Goal: Browse casually: Explore the website without a specific task or goal

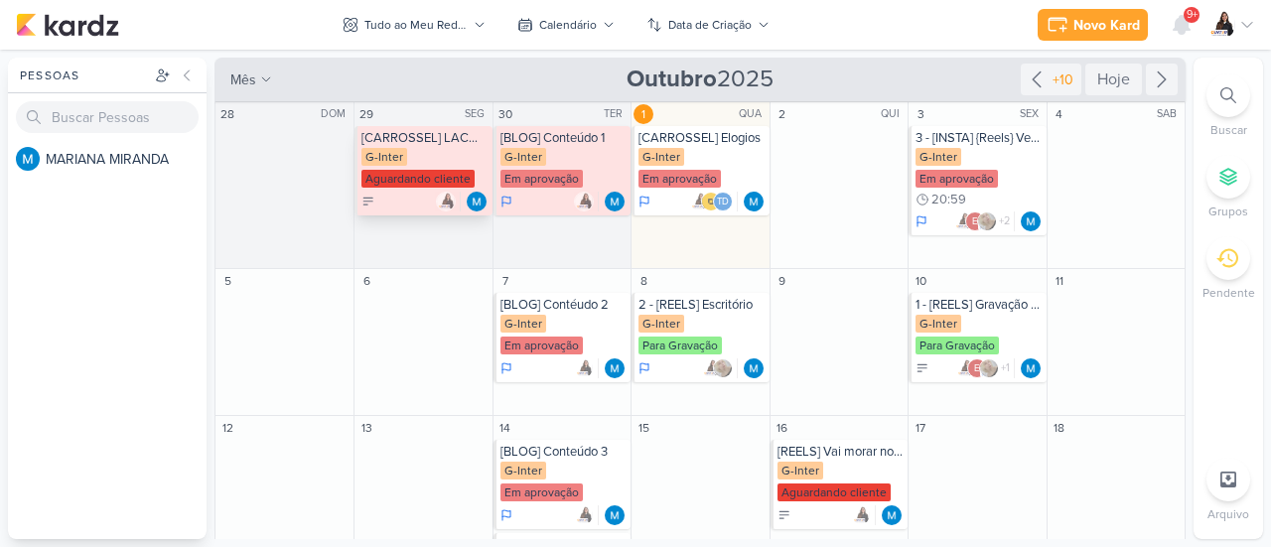
click at [469, 144] on div "[CARROSSEL] LACMA" at bounding box center [424, 138] width 126 height 16
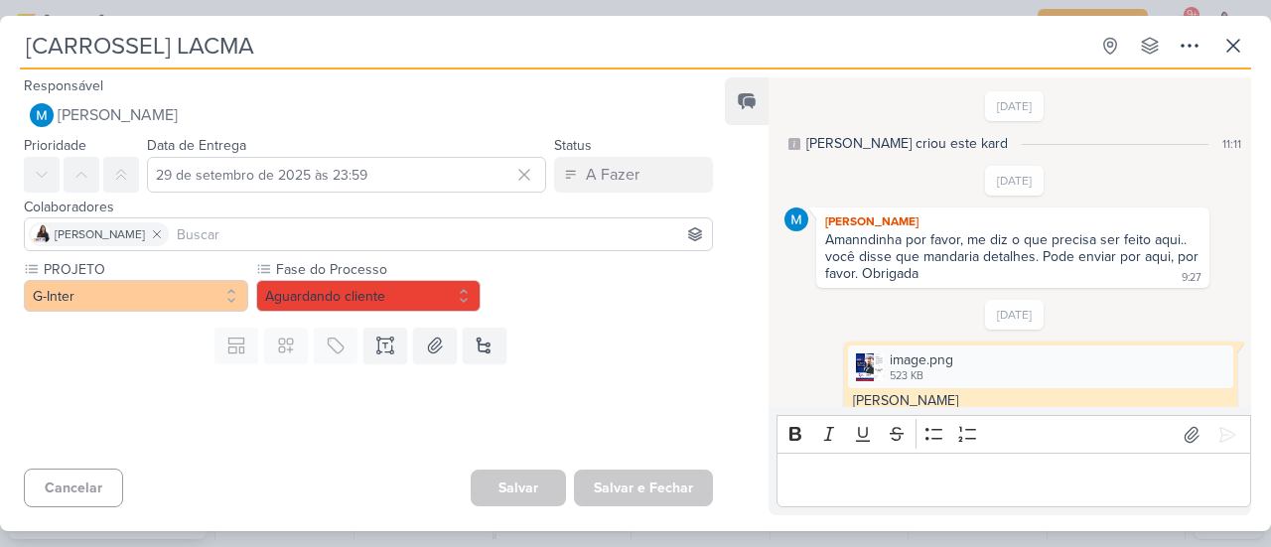
scroll to position [526, 0]
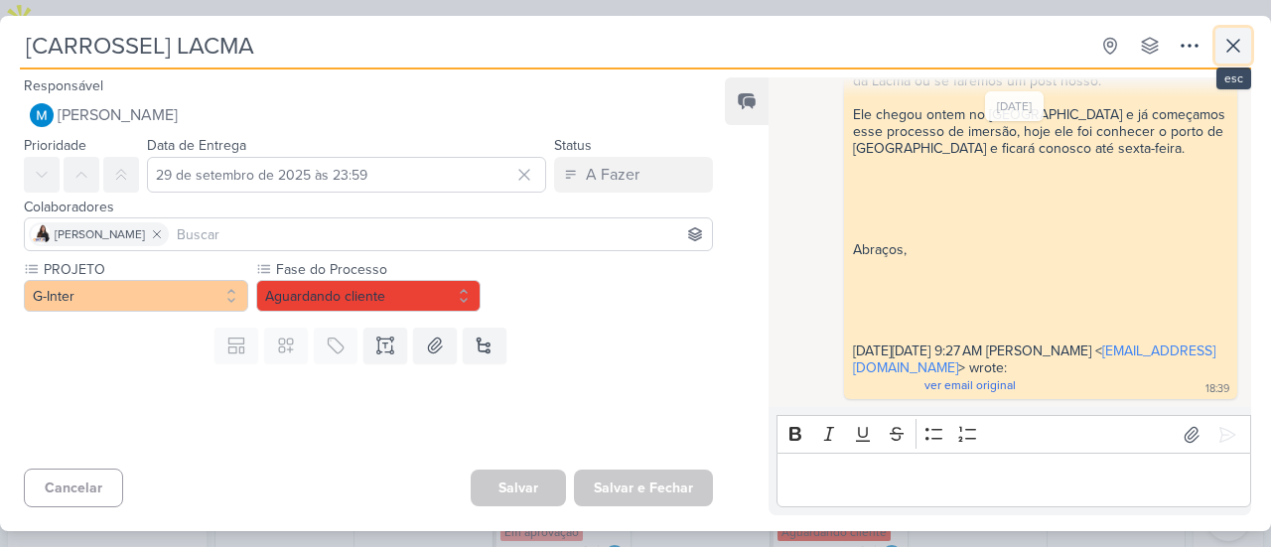
click at [1245, 38] on button at bounding box center [1233, 46] width 36 height 36
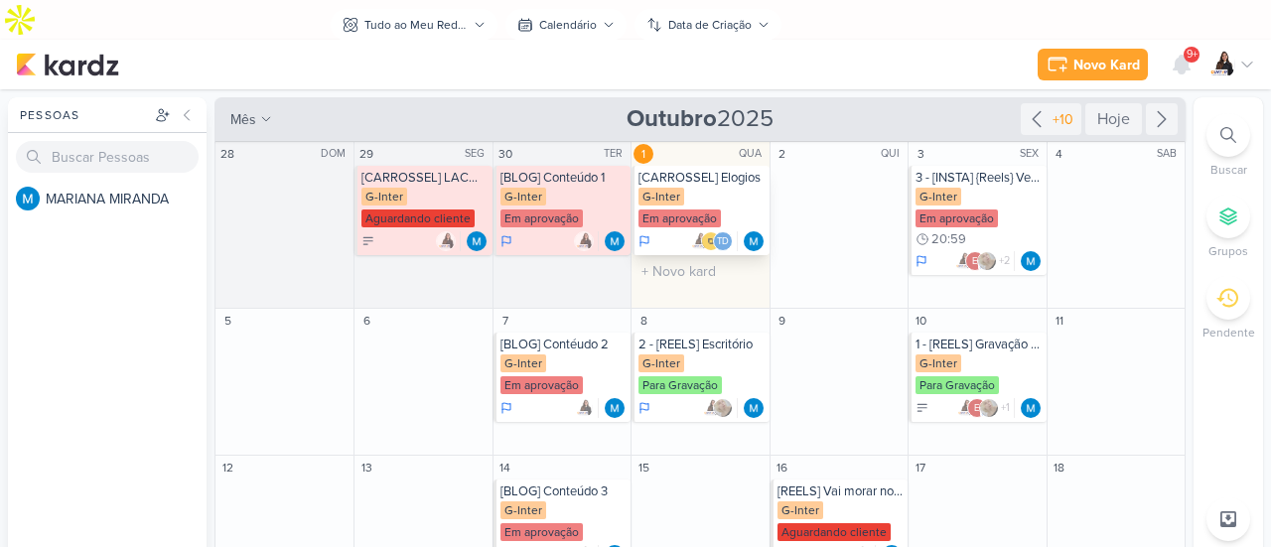
click at [731, 170] on div "[CARROSSEL] Elogios" at bounding box center [701, 178] width 126 height 16
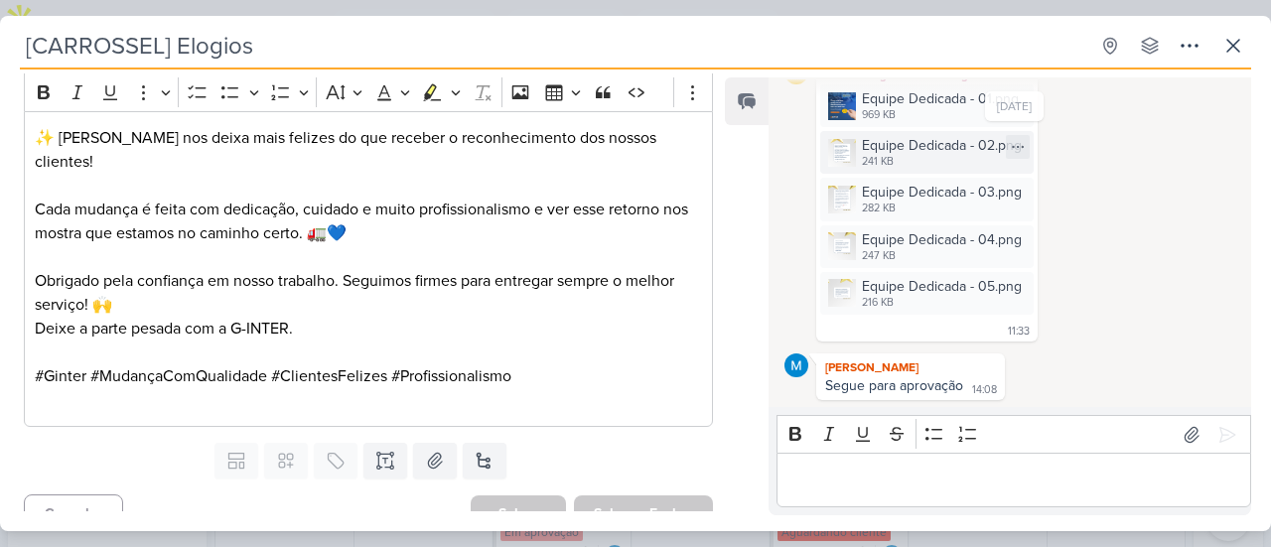
scroll to position [48, 0]
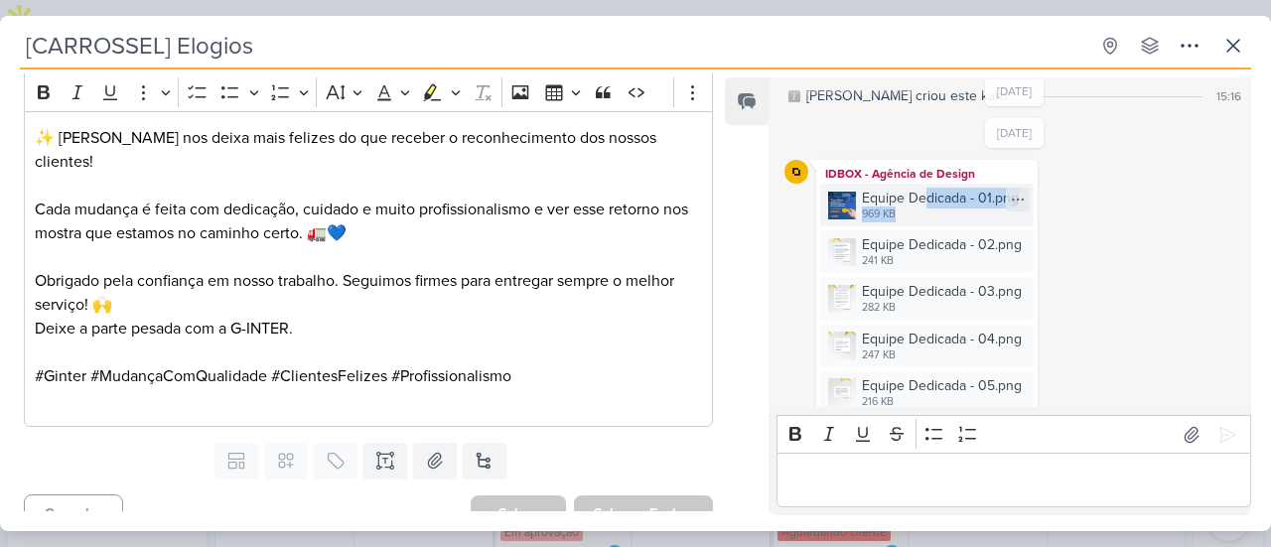
click at [922, 208] on div "Equipe Dedicada - 01.png 969 KB" at bounding box center [940, 205] width 157 height 35
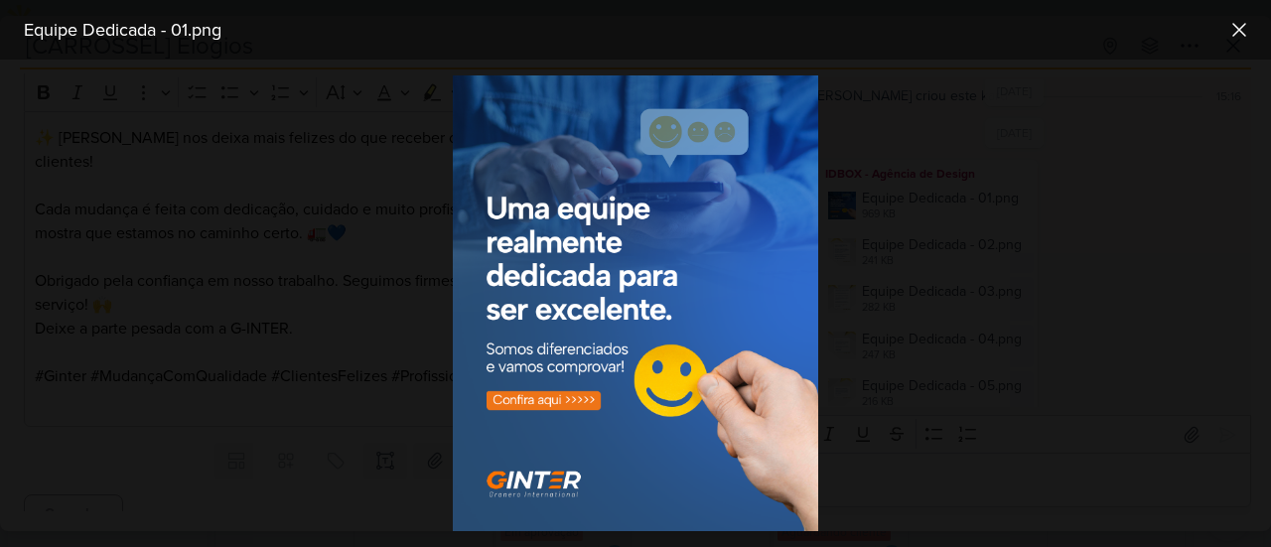
click at [904, 302] on div at bounding box center [635, 304] width 1271 height 488
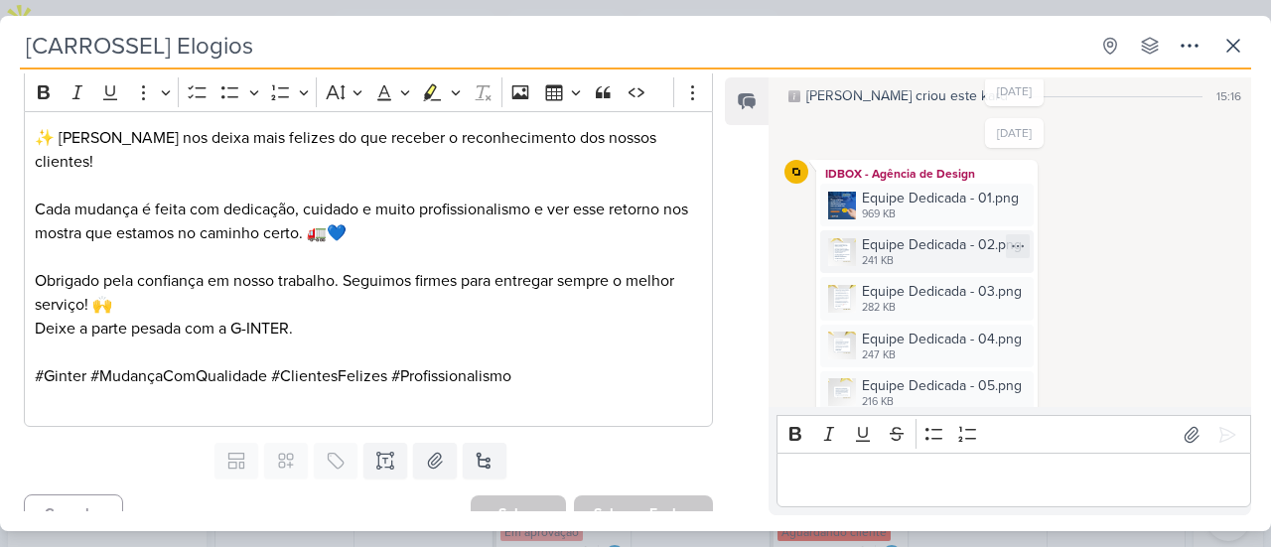
click at [928, 250] on div "Equipe Dedicada - 02.png" at bounding box center [942, 244] width 160 height 21
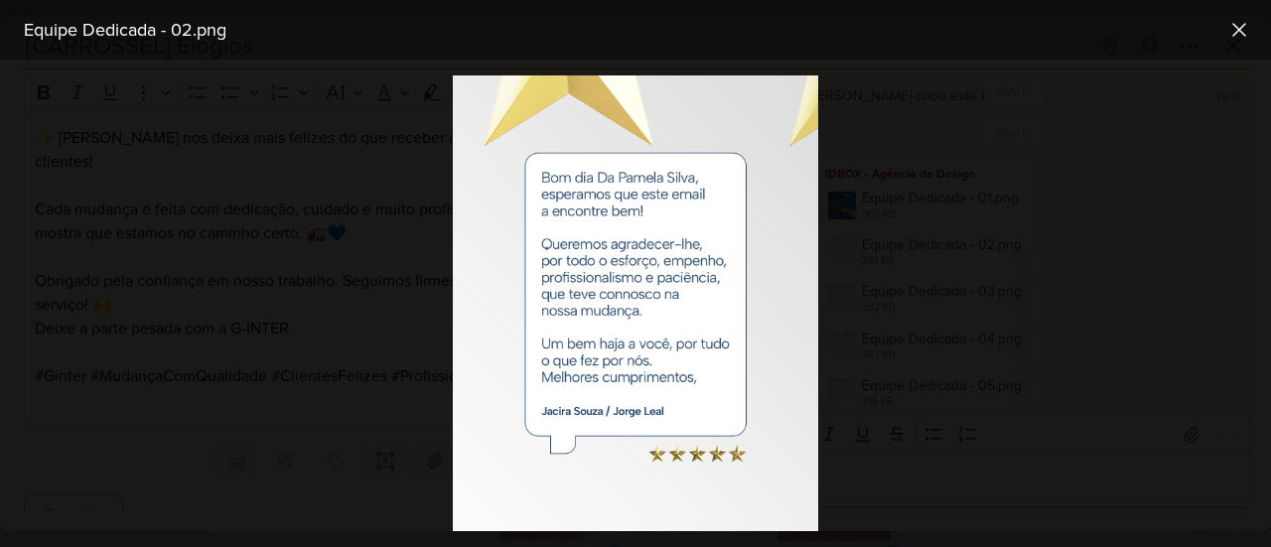
click at [894, 246] on div at bounding box center [635, 304] width 1271 height 488
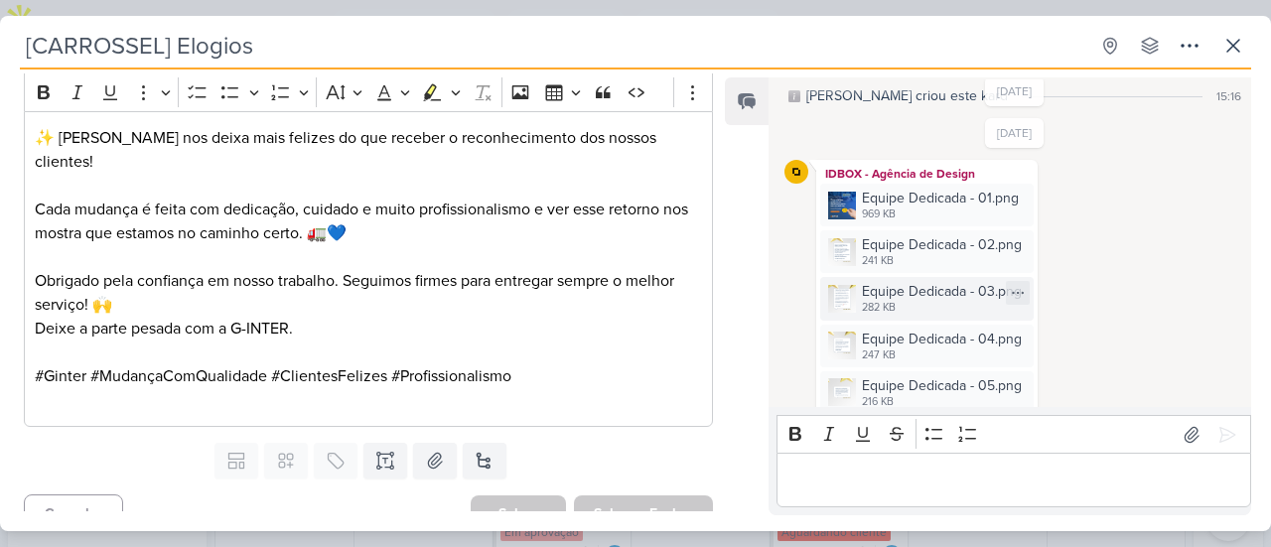
click at [949, 310] on div "282 KB" at bounding box center [942, 308] width 160 height 16
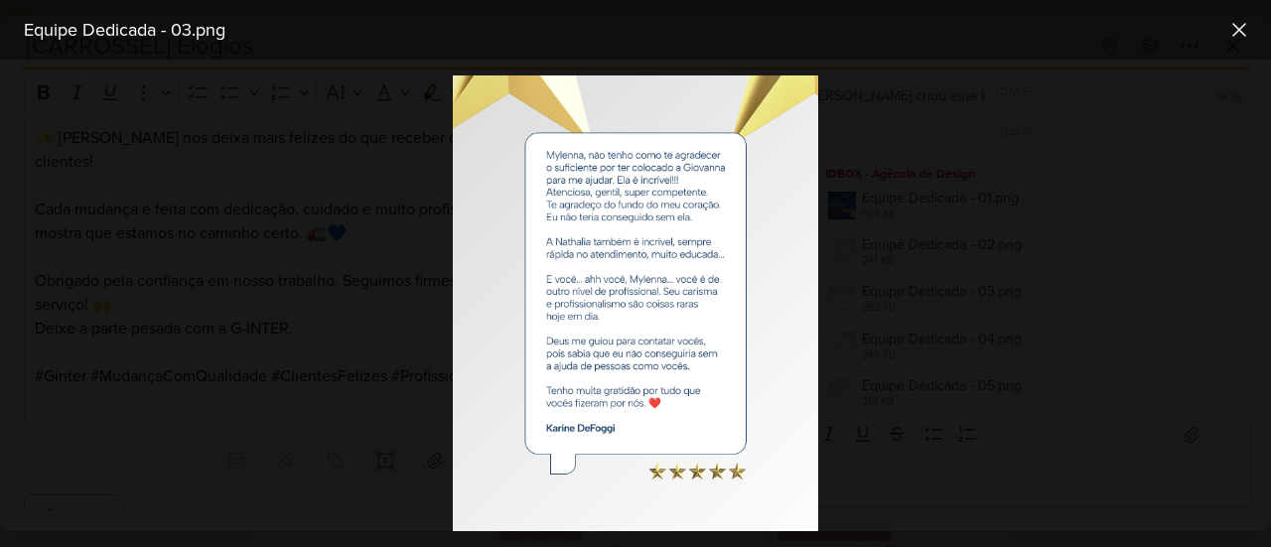
click at [870, 270] on div at bounding box center [635, 304] width 1271 height 488
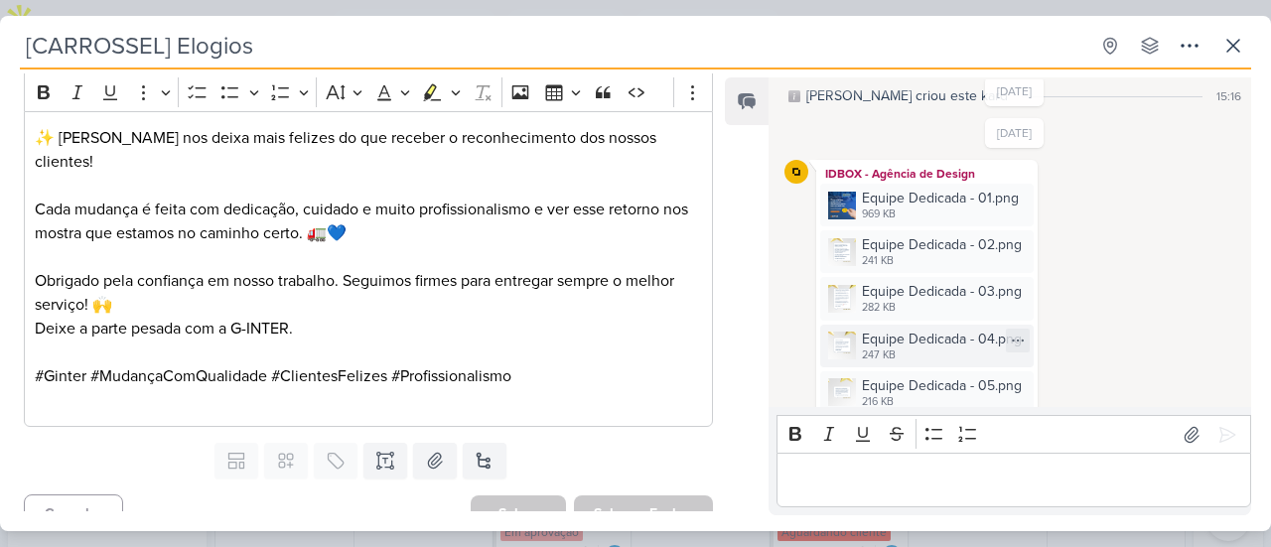
click at [926, 331] on div "Equipe Dedicada - 04.png" at bounding box center [942, 339] width 160 height 21
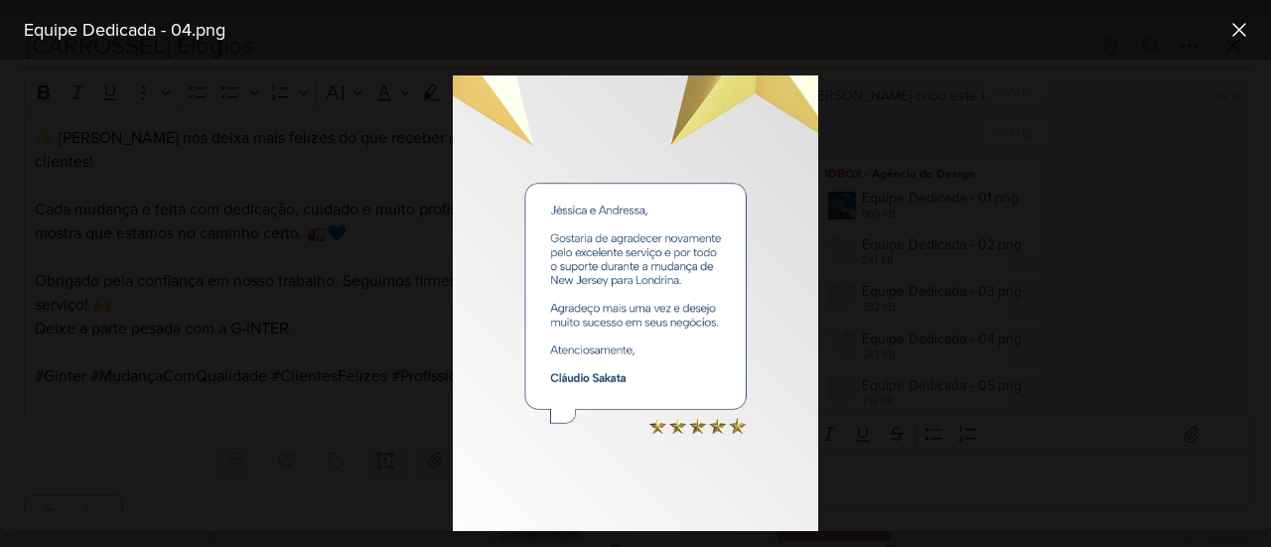
click at [880, 295] on div at bounding box center [635, 304] width 1271 height 488
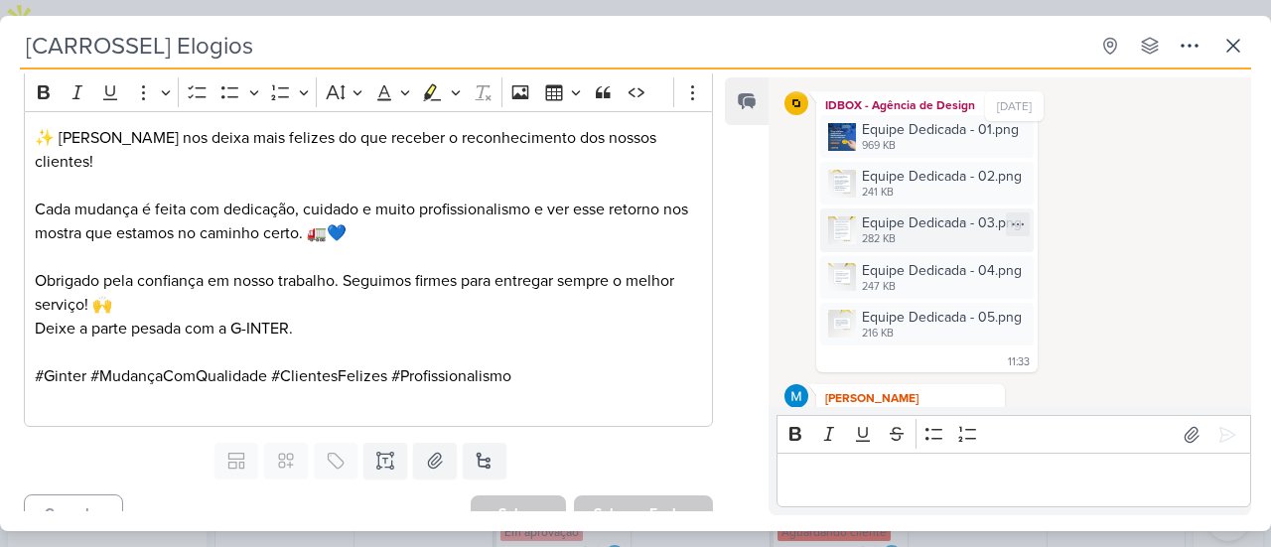
scroll to position [147, 0]
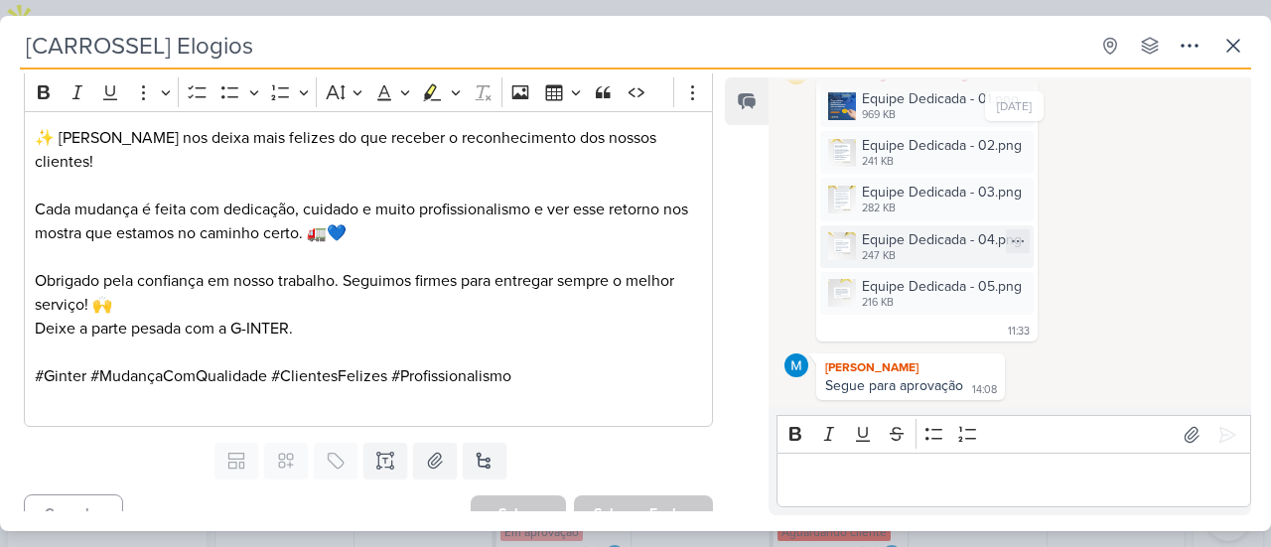
click at [936, 249] on div "247 KB" at bounding box center [942, 256] width 160 height 16
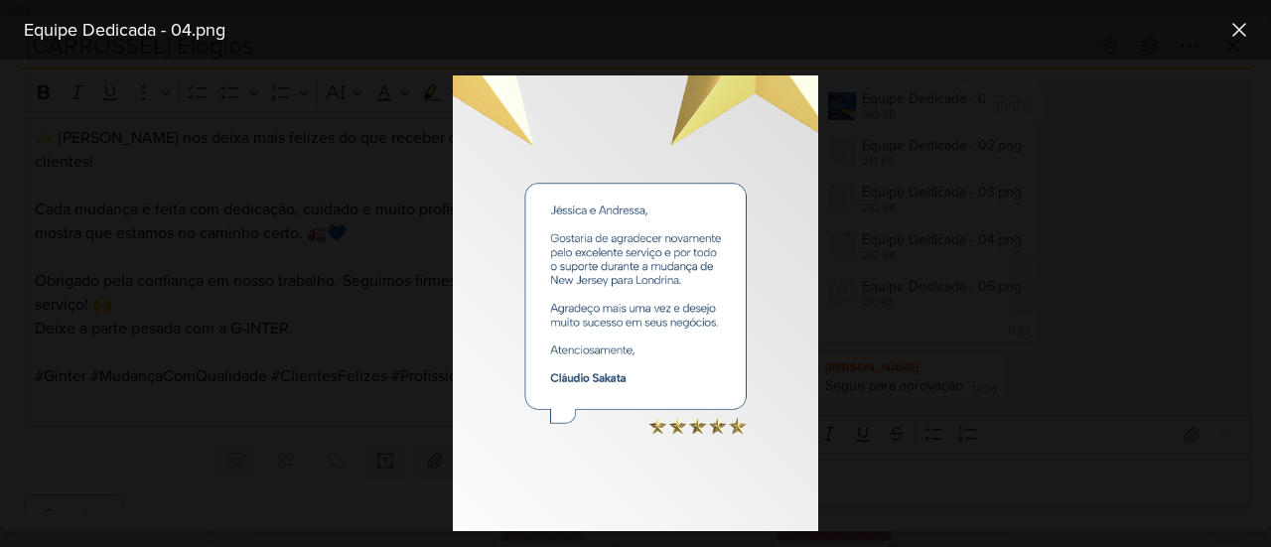
click at [941, 246] on div at bounding box center [635, 304] width 1271 height 488
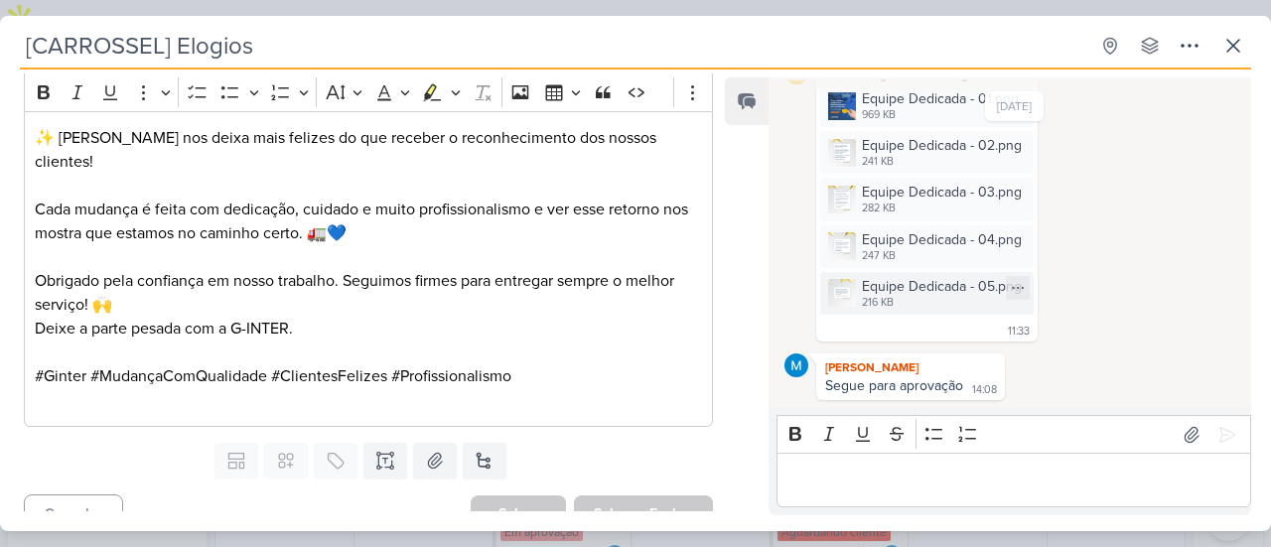
click at [950, 303] on div "216 KB" at bounding box center [942, 303] width 160 height 16
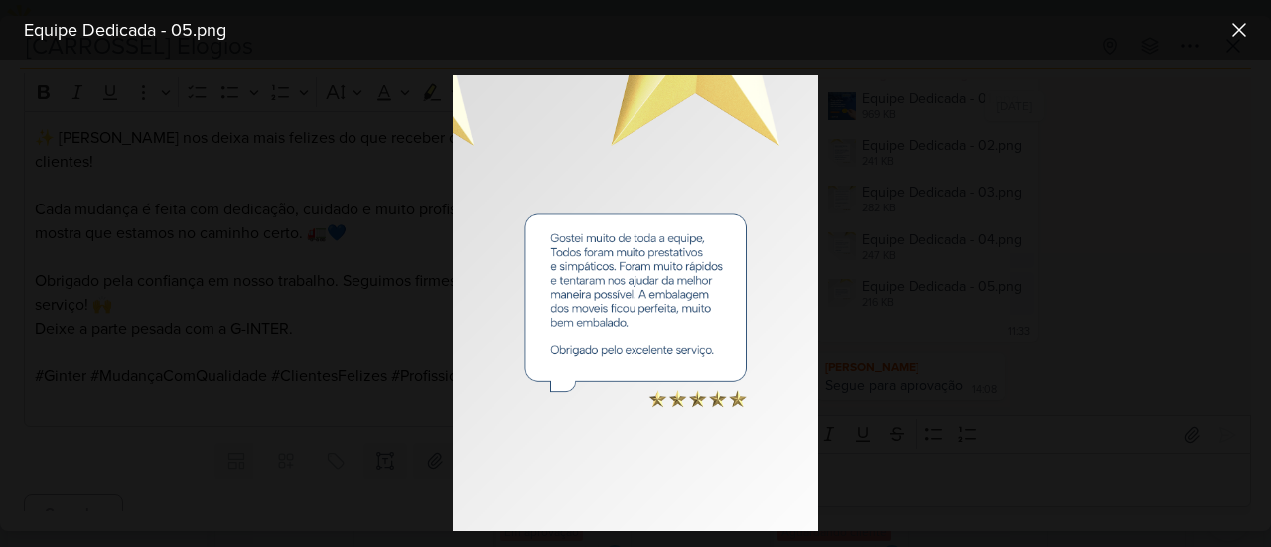
click at [892, 353] on div at bounding box center [635, 304] width 1271 height 488
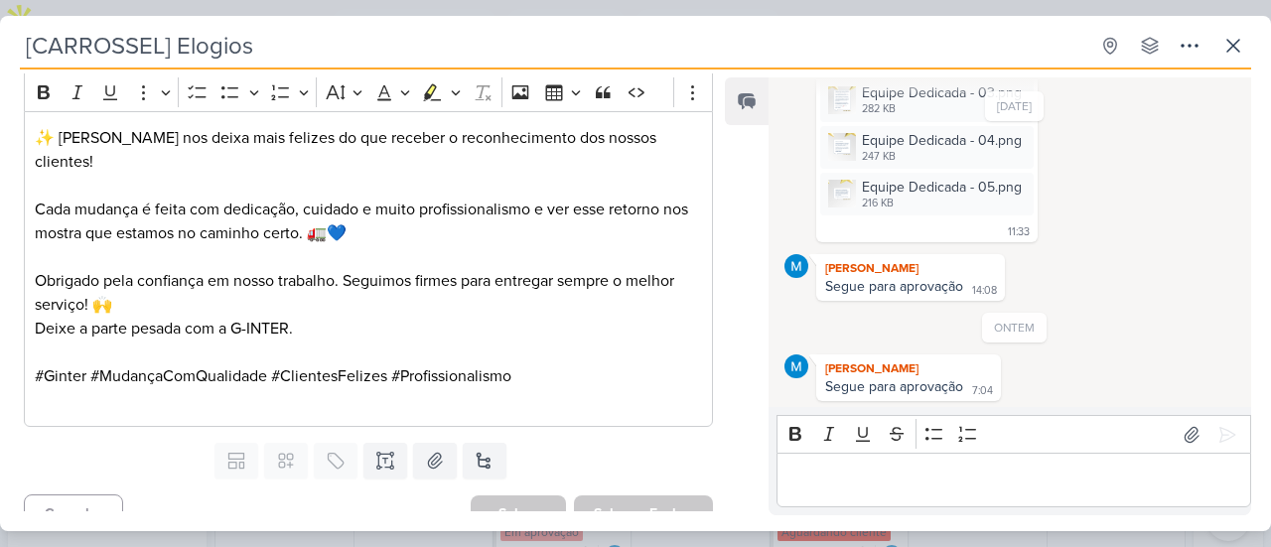
scroll to position [169, 0]
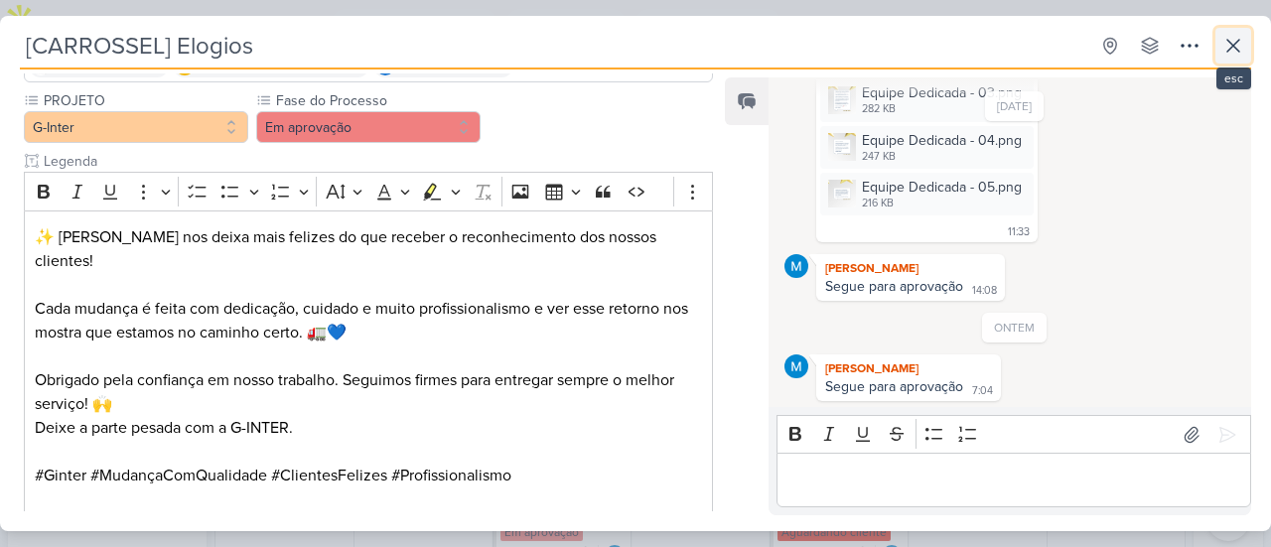
click at [1243, 49] on icon at bounding box center [1233, 46] width 24 height 24
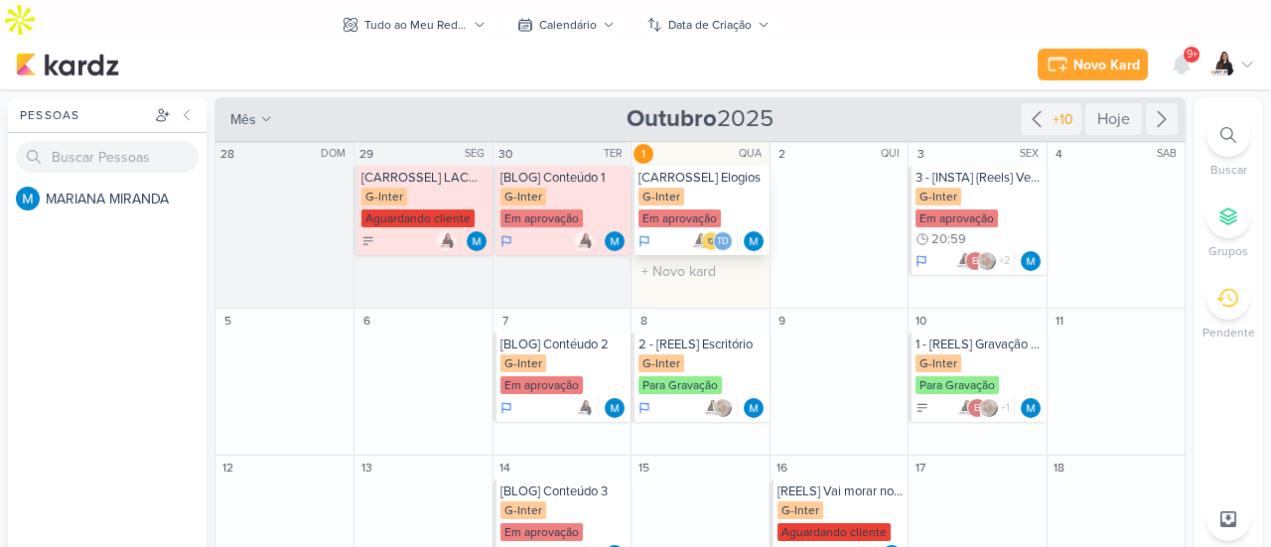
click at [746, 188] on div "G-Inter Em aprovação" at bounding box center [701, 209] width 126 height 42
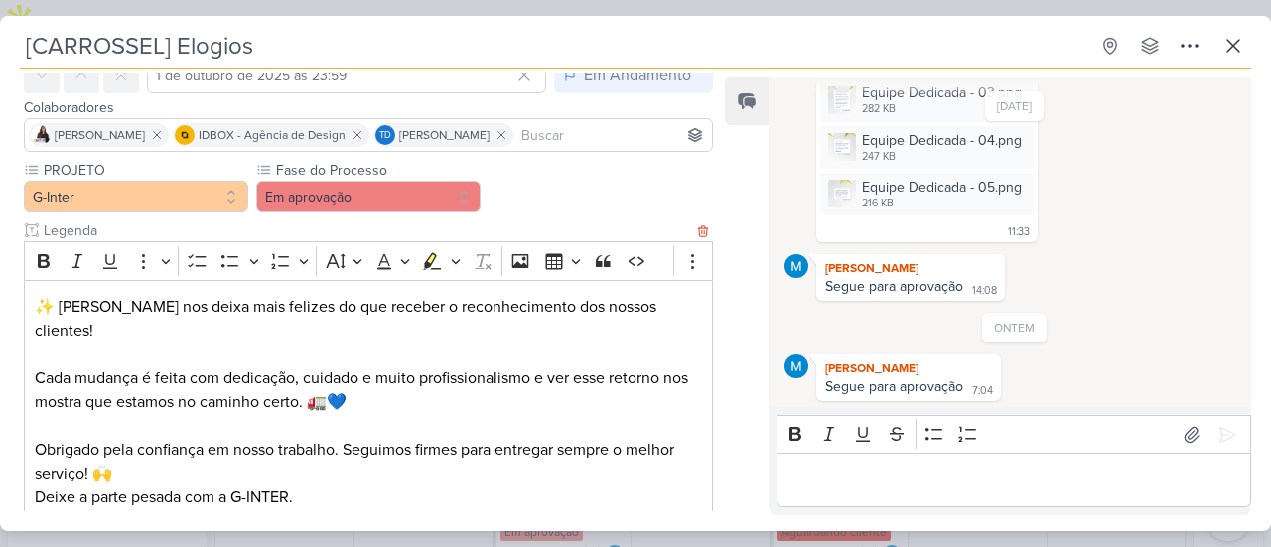
scroll to position [199, 0]
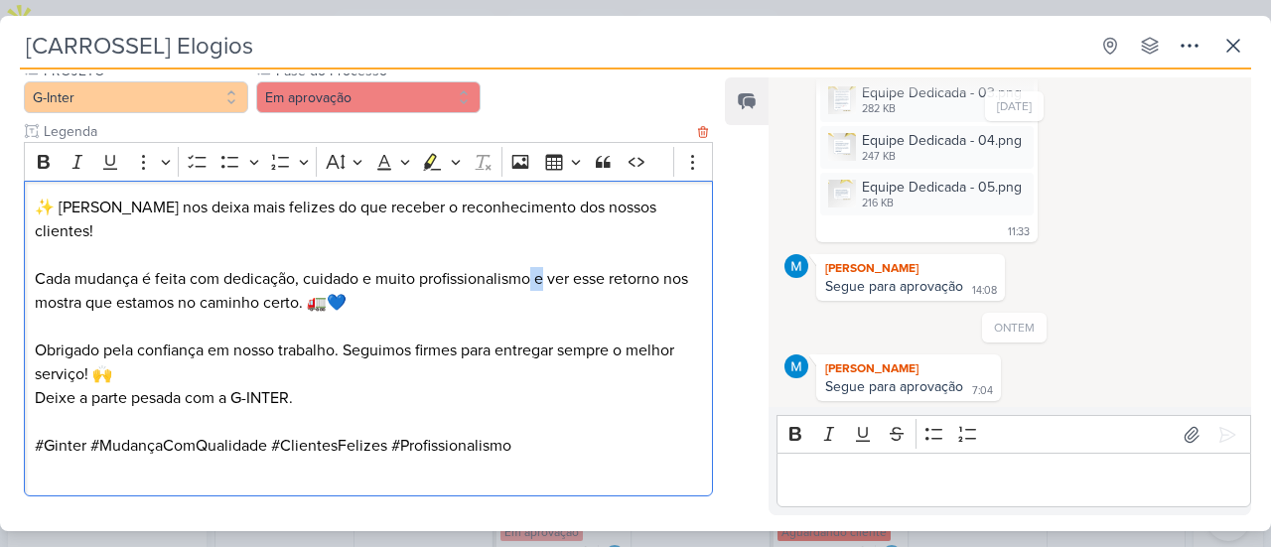
drag, startPoint x: 547, startPoint y: 253, endPoint x: 530, endPoint y: 254, distance: 16.9
click at [530, 254] on p "Cada mudança é feita com dedicação, cuidado e muito profissionalismo e ver esse…" at bounding box center [368, 278] width 667 height 71
click at [655, 257] on p "Cada mudança é feita com dedicação, cuidado e muito profissionalismo. Ver esse …" at bounding box center [368, 278] width 667 height 71
click at [558, 267] on p "Cada mudança é feita com dedicação, cuidado e muito profissionalismo. Ver esse …" at bounding box center [368, 278] width 667 height 71
click at [403, 353] on p "Obrigado pela confiança em nosso trabalho. Seguimos firmes para entregar sempre…" at bounding box center [368, 363] width 667 height 48
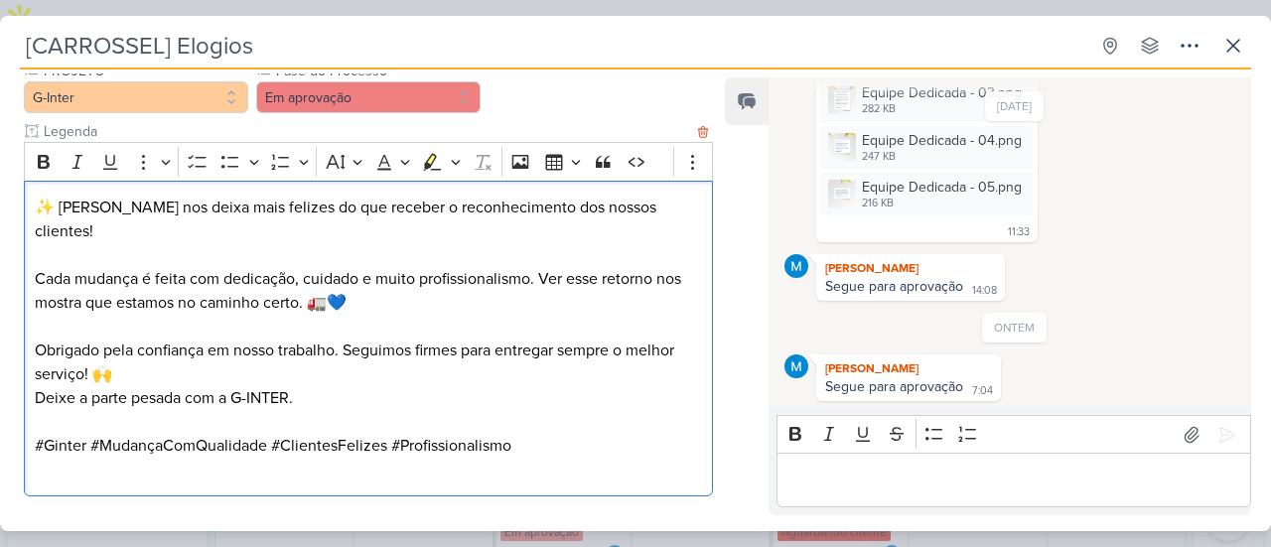
click at [156, 352] on p "Obrigado pela confiança em nosso trabalho. Seguimos firmes para entregar sempre…" at bounding box center [368, 363] width 667 height 48
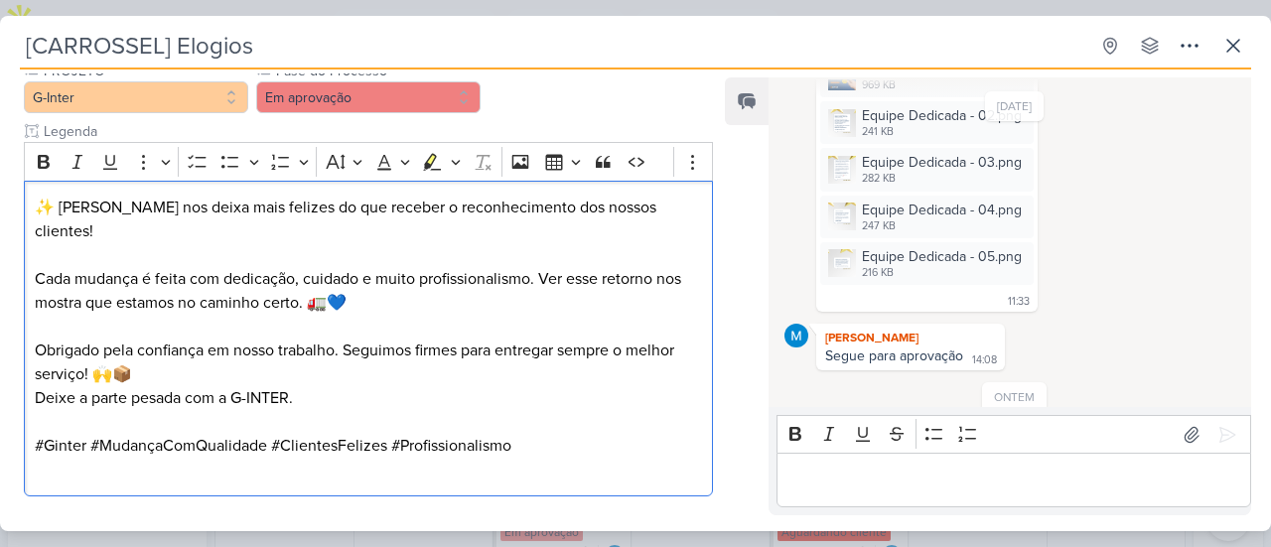
scroll to position [147, 0]
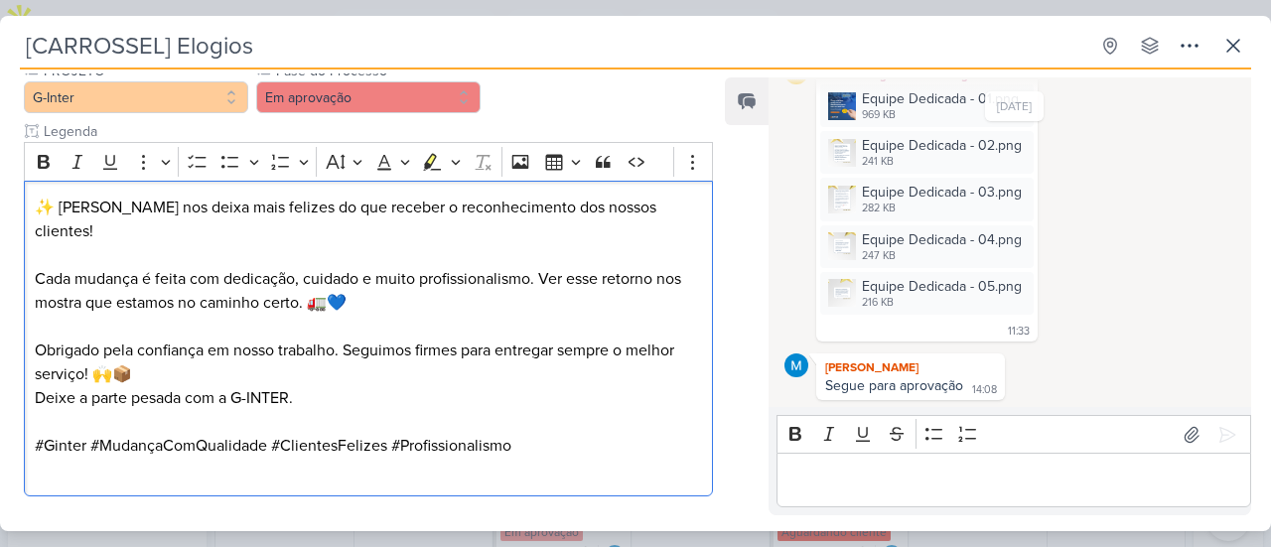
click at [1000, 488] on p "Editor editing area: main" at bounding box center [1013, 481] width 454 height 24
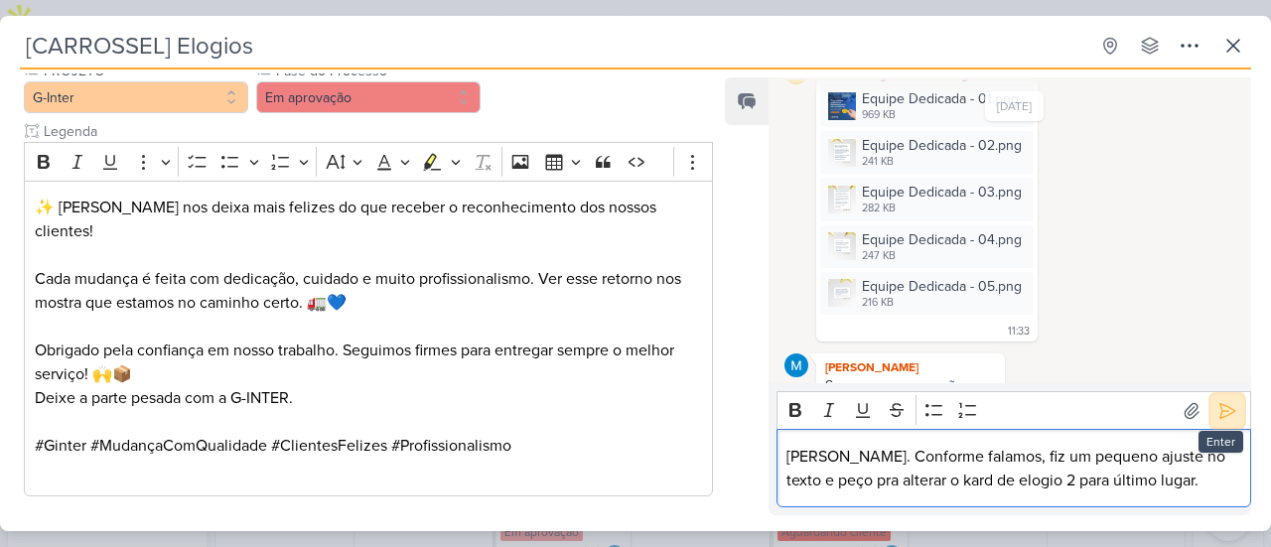
click at [1217, 410] on icon at bounding box center [1227, 411] width 20 height 20
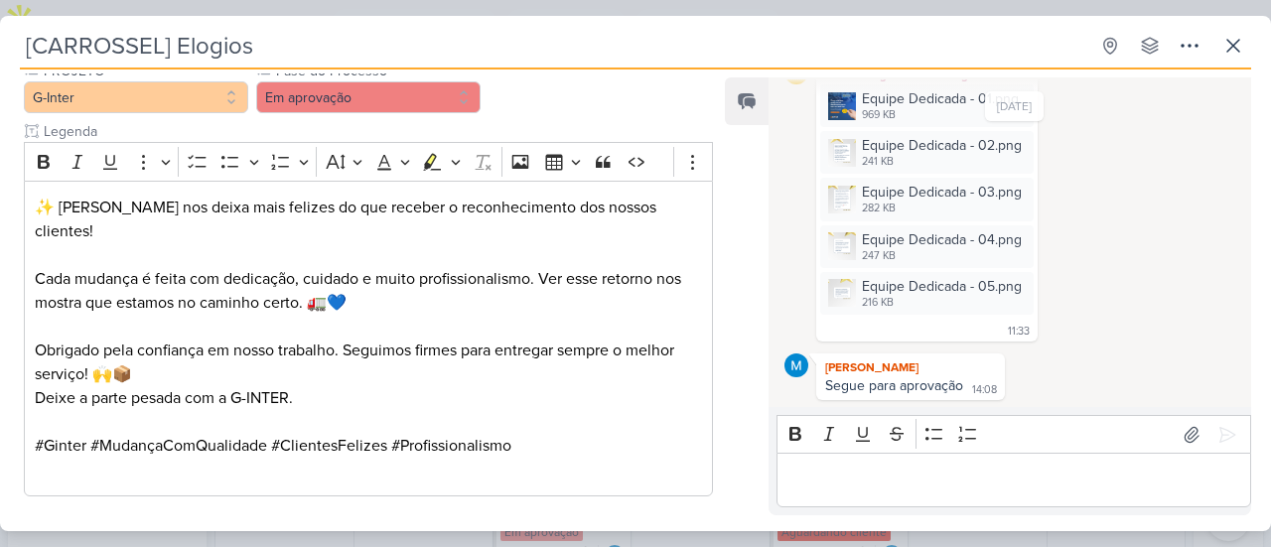
click at [999, 482] on p "Editor editing area: main" at bounding box center [1013, 481] width 454 height 24
click at [876, 458] on div "Editor editing area: main" at bounding box center [1013, 480] width 475 height 55
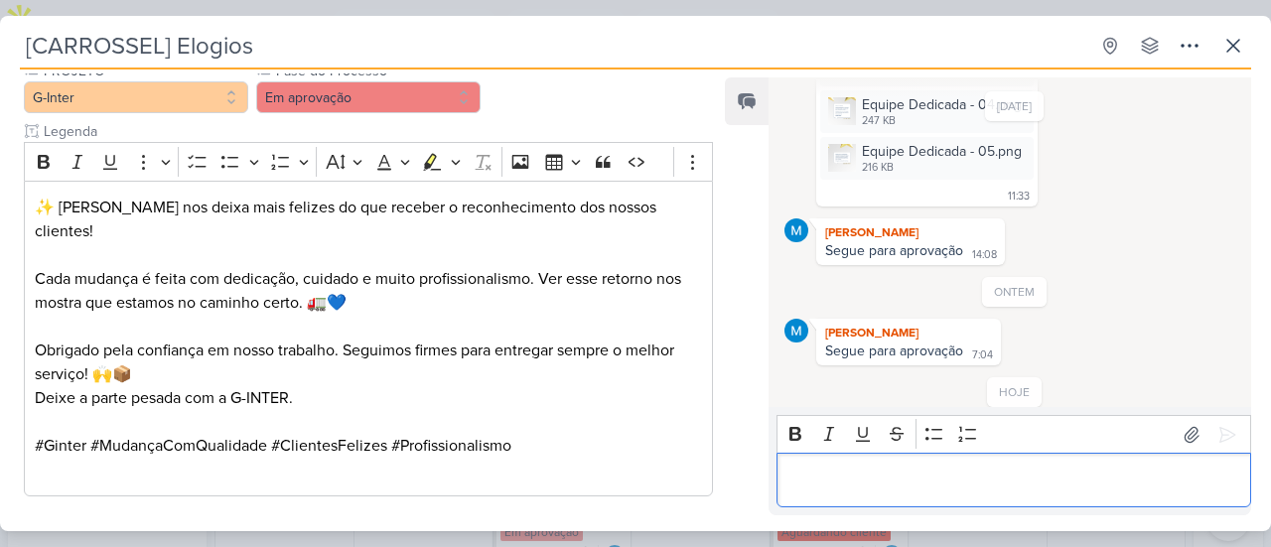
scroll to position [343, 0]
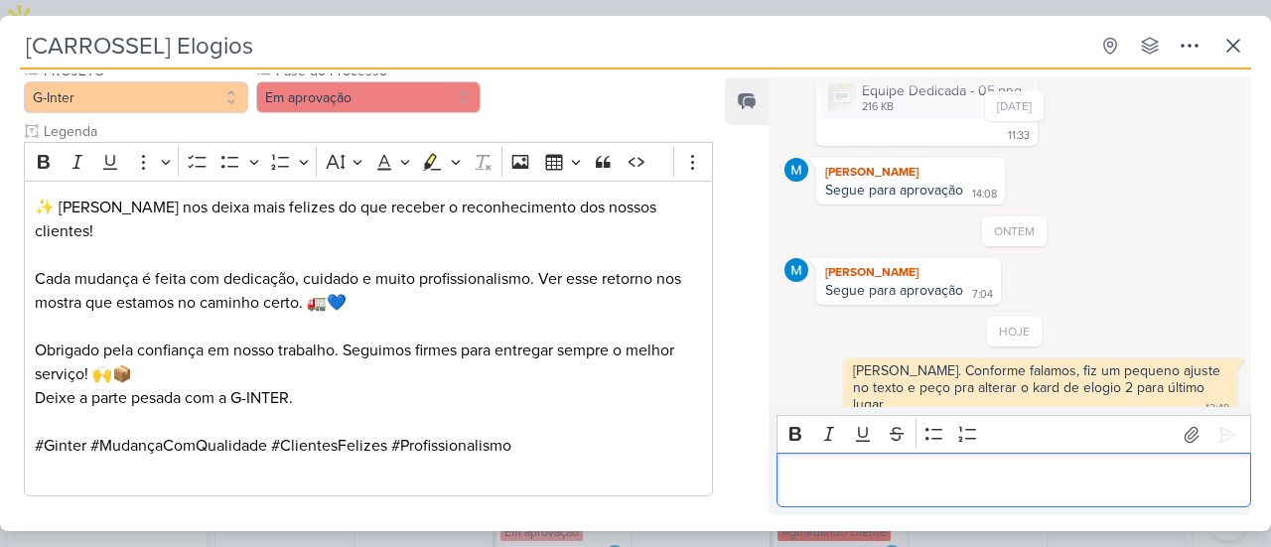
click at [1023, 493] on div "Editor editing area: main" at bounding box center [1013, 480] width 475 height 55
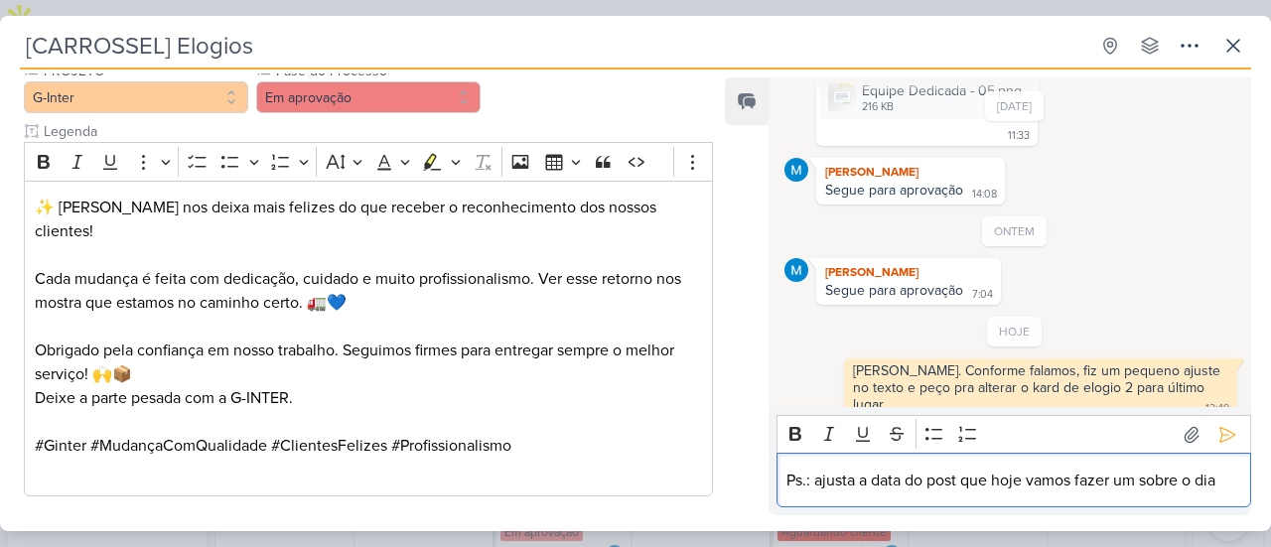
scroll to position [366, 0]
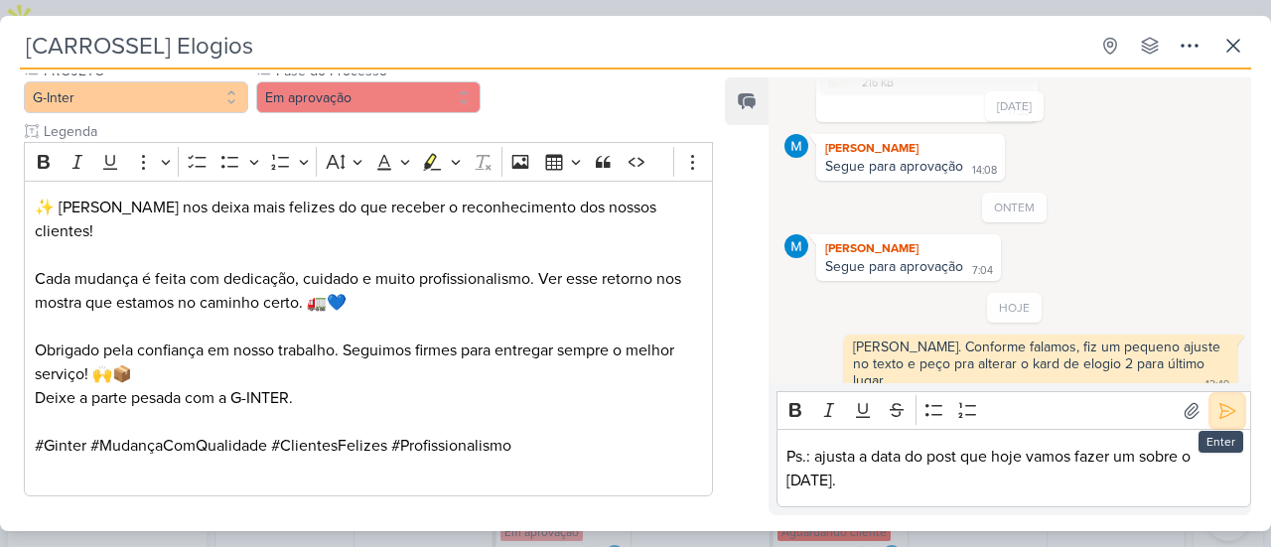
click at [1222, 409] on icon at bounding box center [1227, 410] width 15 height 15
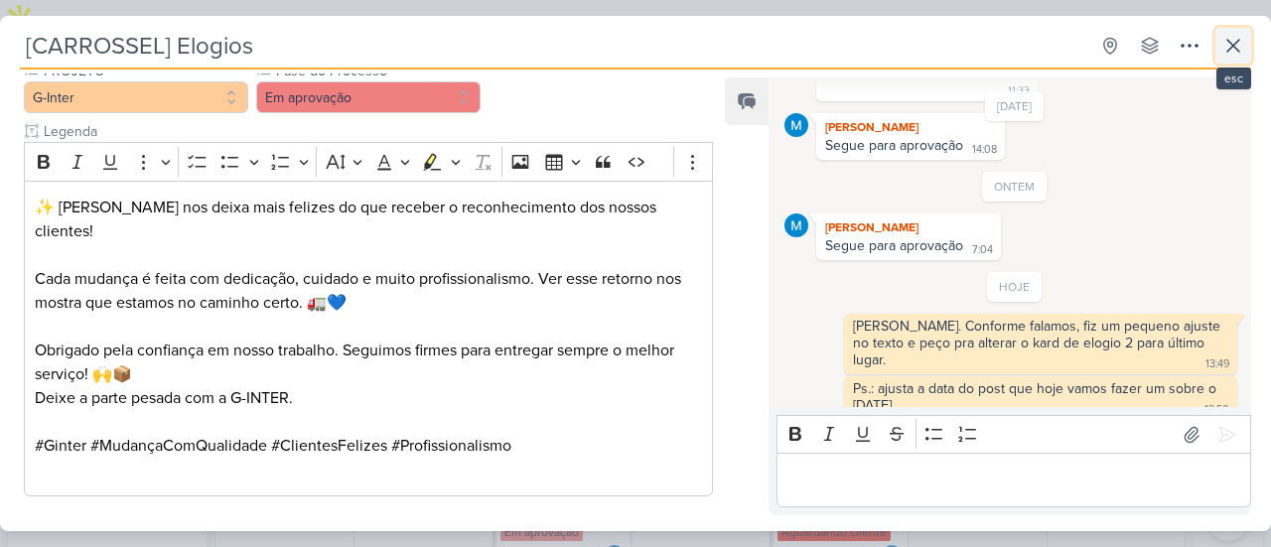
click at [1237, 33] on button at bounding box center [1233, 46] width 36 height 36
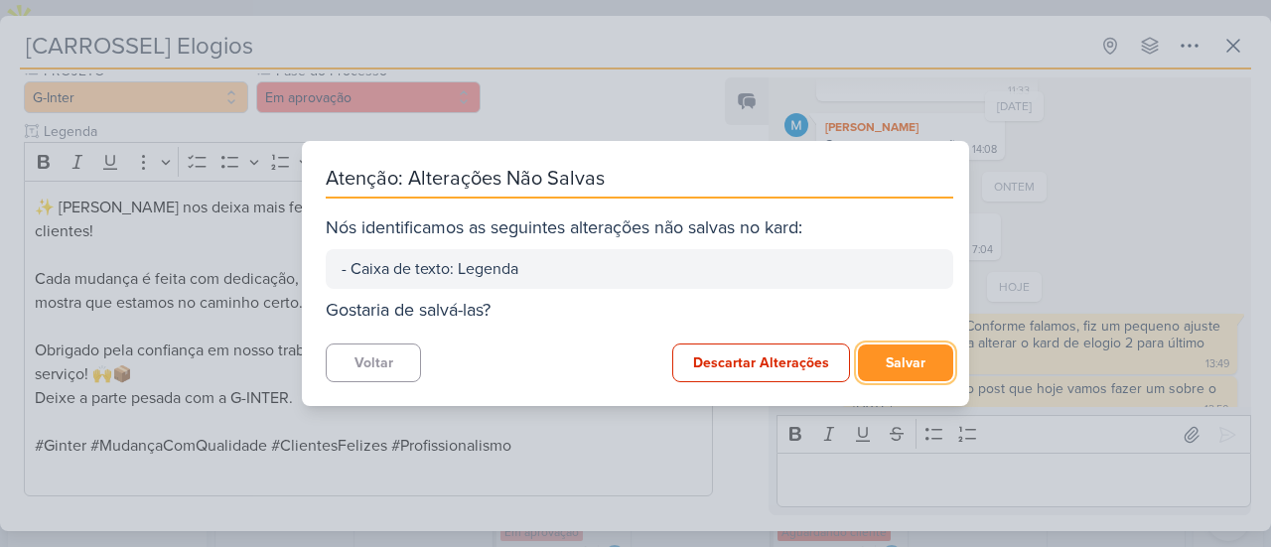
click at [917, 372] on button "Salvar" at bounding box center [905, 363] width 95 height 37
